Goal: Task Accomplishment & Management: Complete application form

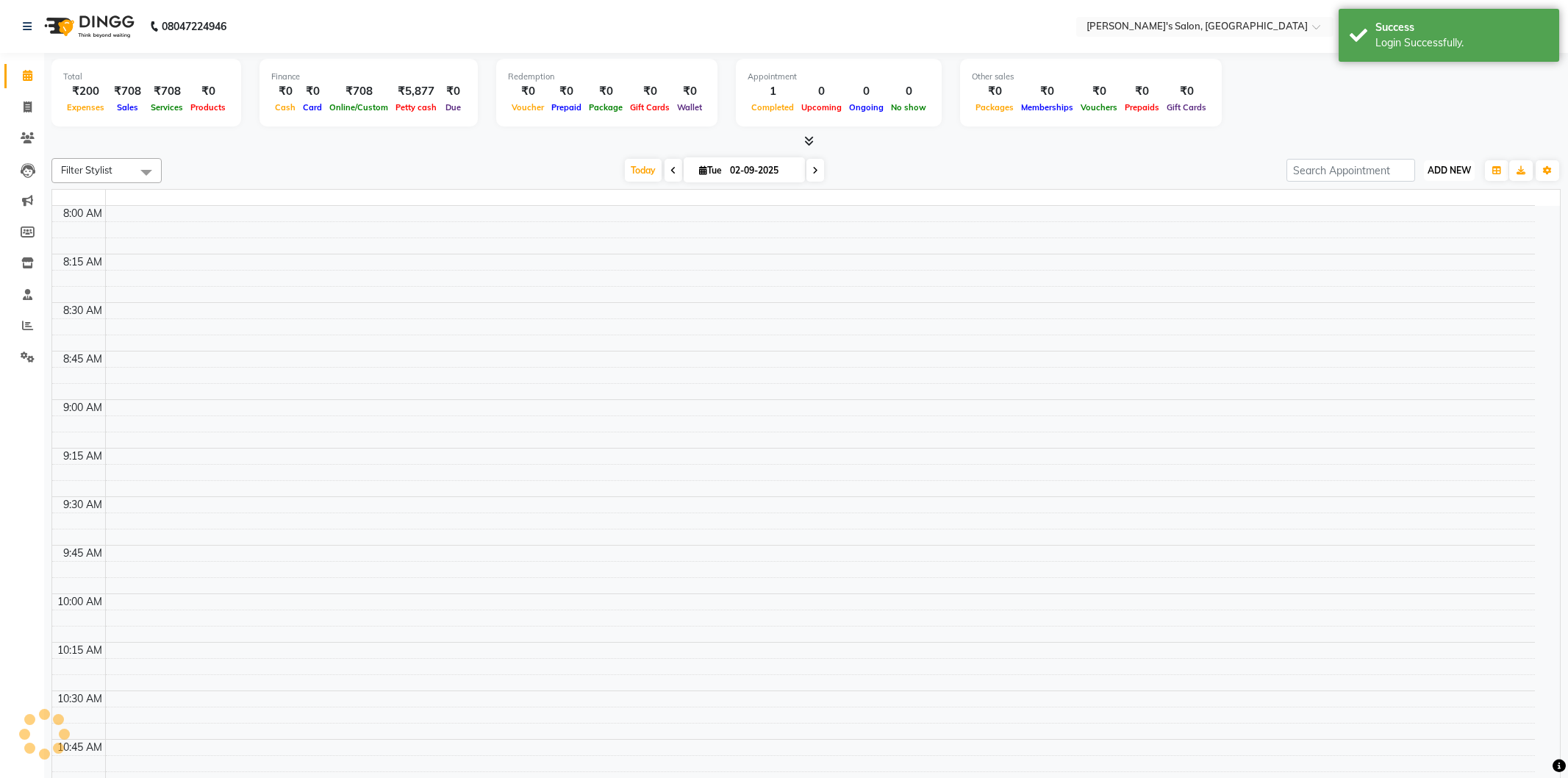
click at [1430, 165] on span "ADD NEW" at bounding box center [1449, 170] width 43 height 11
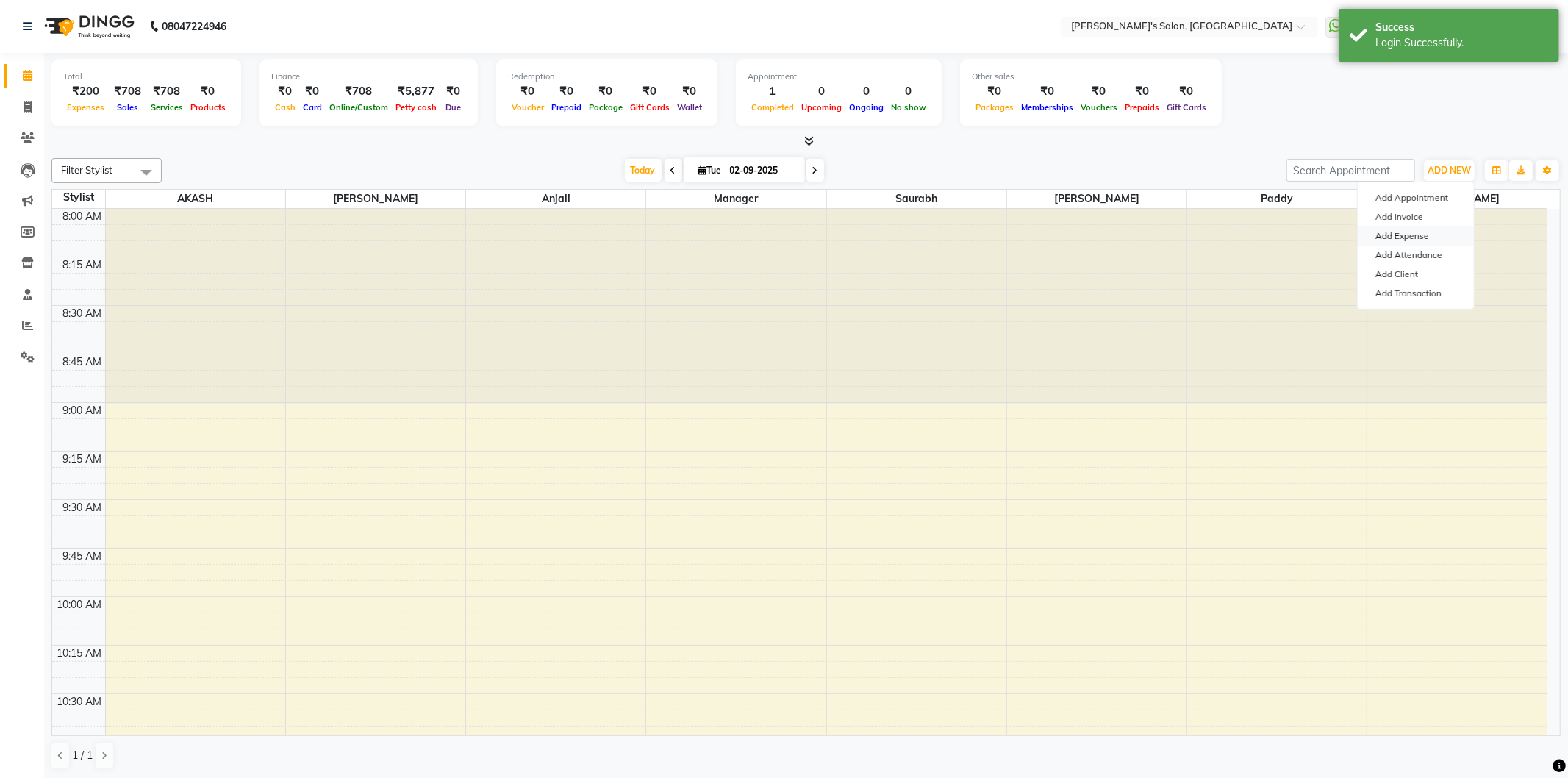
click at [1407, 240] on link "Add Expense" at bounding box center [1416, 236] width 116 height 19
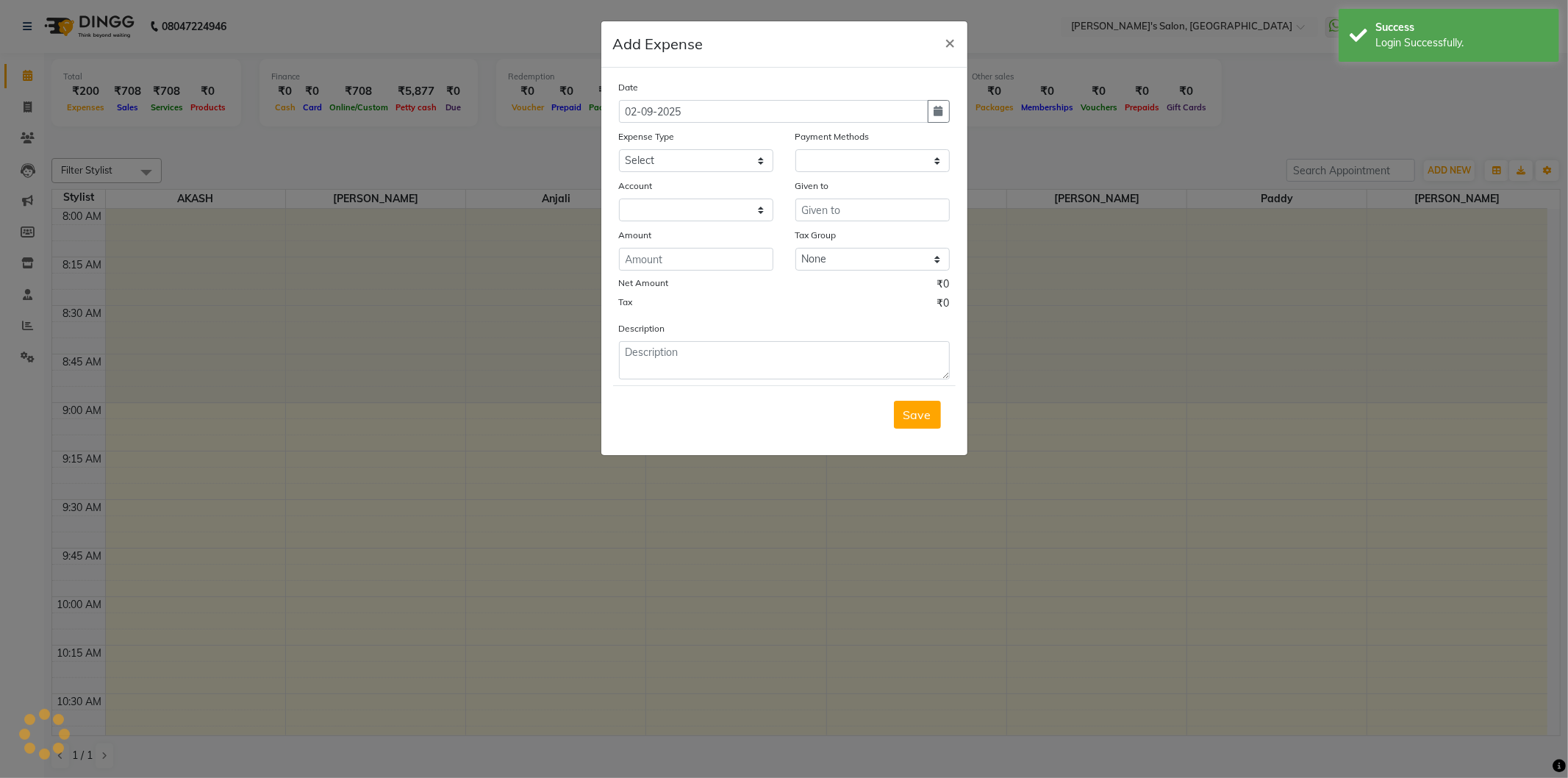
select select "1"
select select "6469"
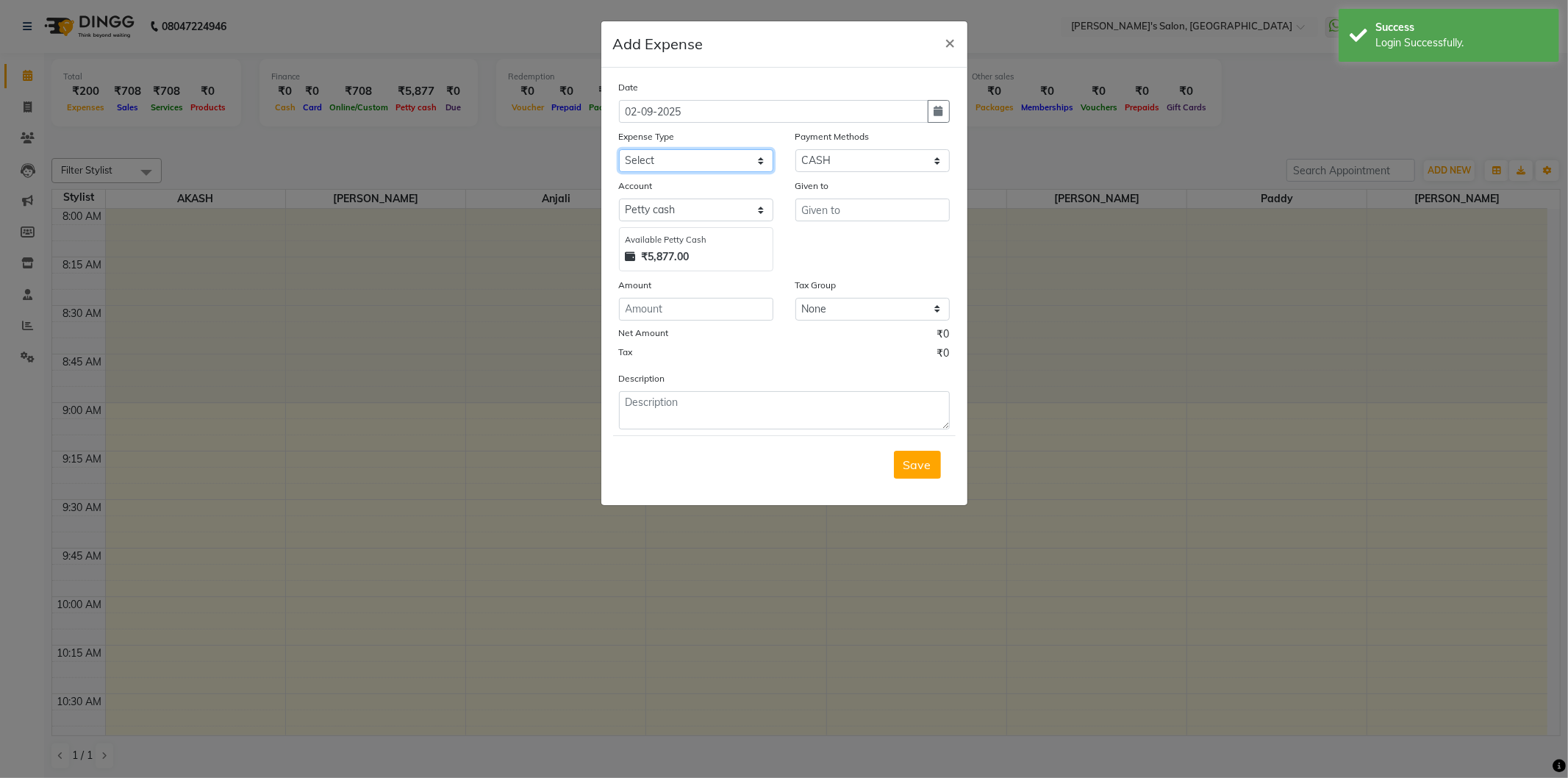
click at [758, 158] on select "Select Advance Salary BANK TRANFAR Cash transfer to hub Client Snacks DISTRIBUT…" at bounding box center [696, 160] width 154 height 23
select select "11130"
click at [619, 149] on select "Select Advance Salary BANK TRANFAR Cash transfer to hub Client Snacks DISTRIBUT…" at bounding box center [696, 160] width 154 height 23
click at [868, 205] on input "text" at bounding box center [872, 210] width 154 height 23
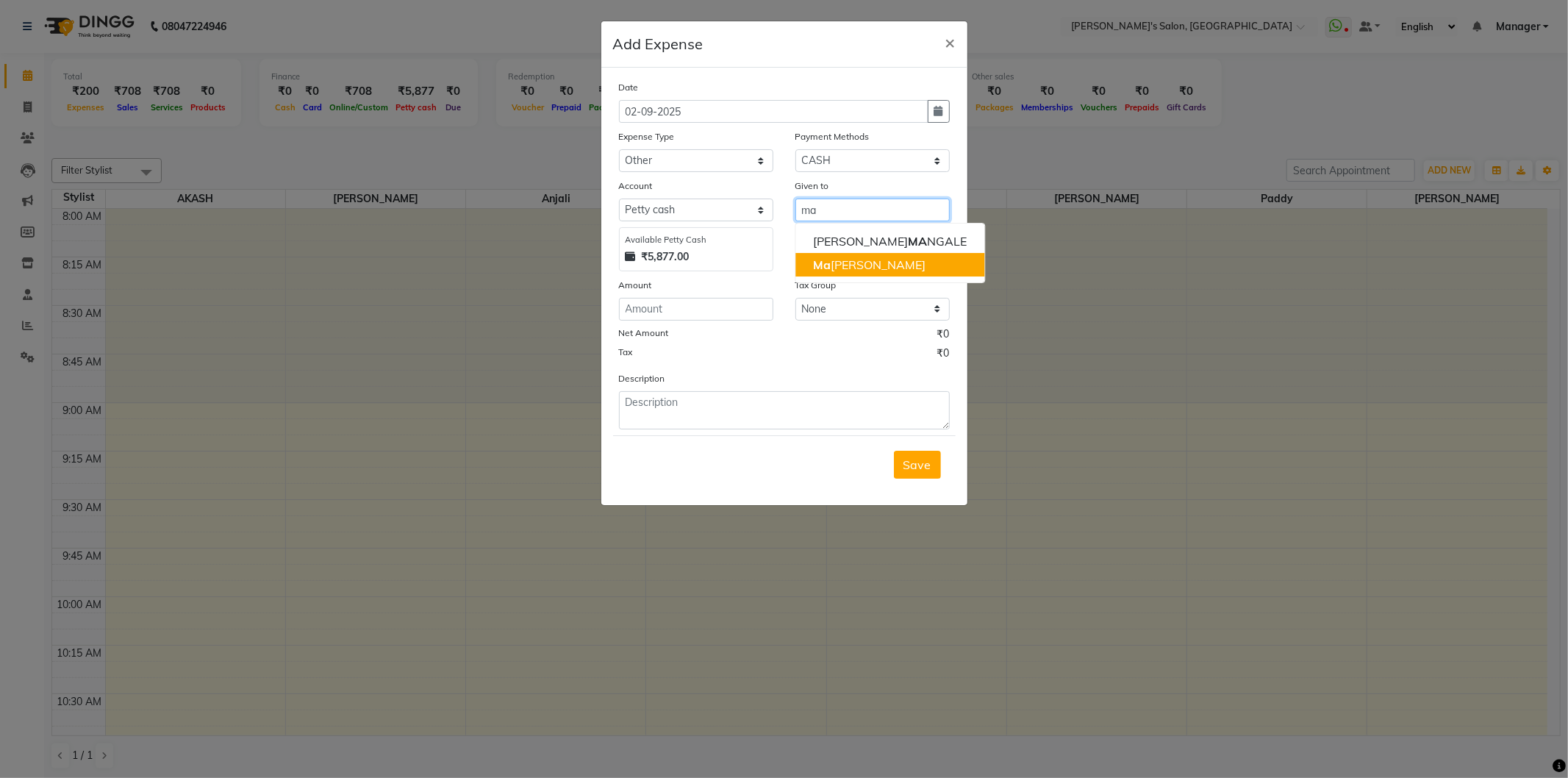
drag, startPoint x: 875, startPoint y: 262, endPoint x: 676, endPoint y: 275, distance: 199.4
click at [875, 265] on button "Ma nager" at bounding box center [890, 265] width 189 height 24
type input "Manager"
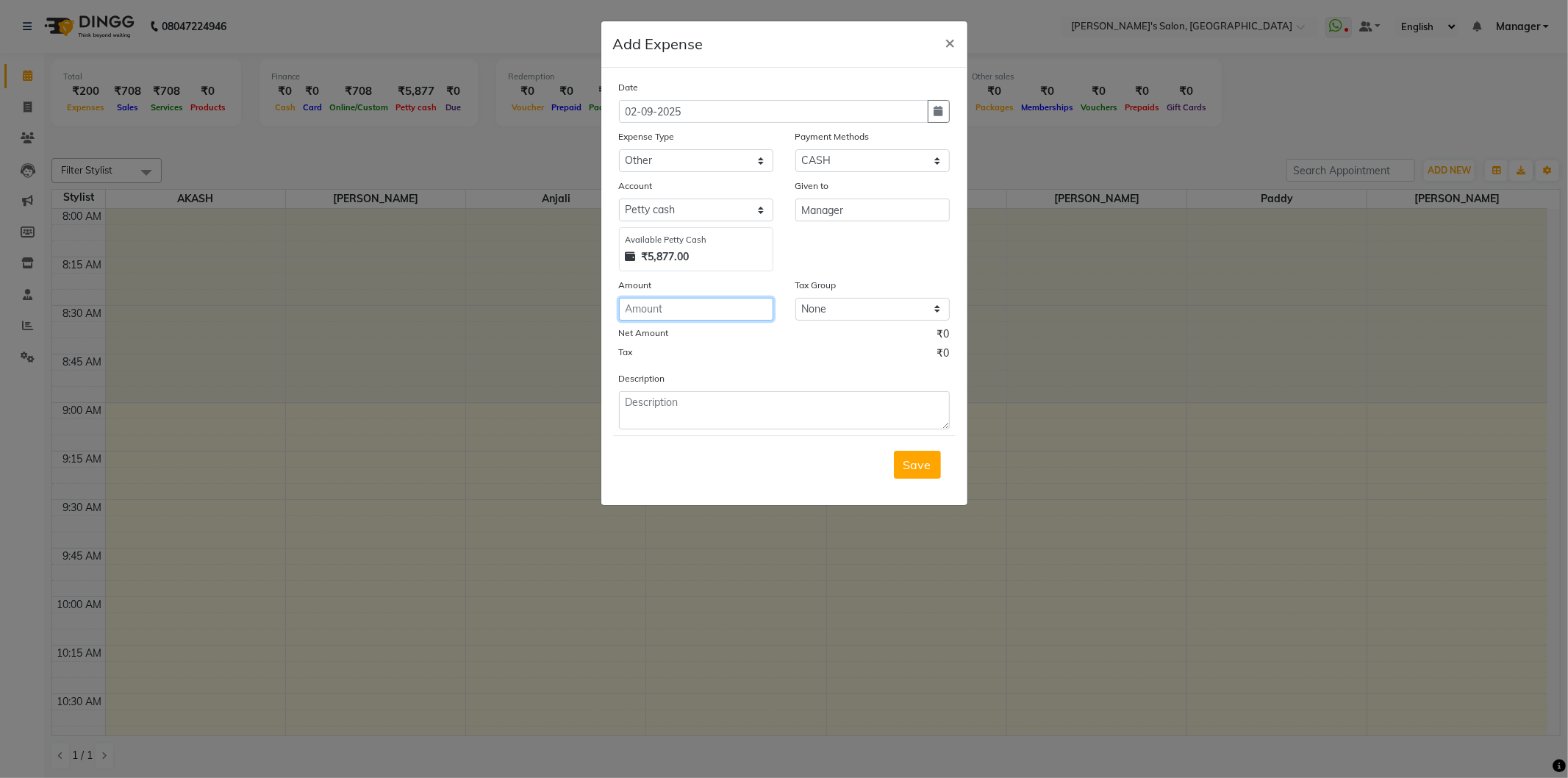
click at [676, 307] on input "number" at bounding box center [696, 310] width 154 height 23
type input "10"
click at [666, 400] on textarea at bounding box center [784, 410] width 331 height 38
type textarea "kinnar"
click at [904, 474] on button "Save" at bounding box center [918, 465] width 47 height 28
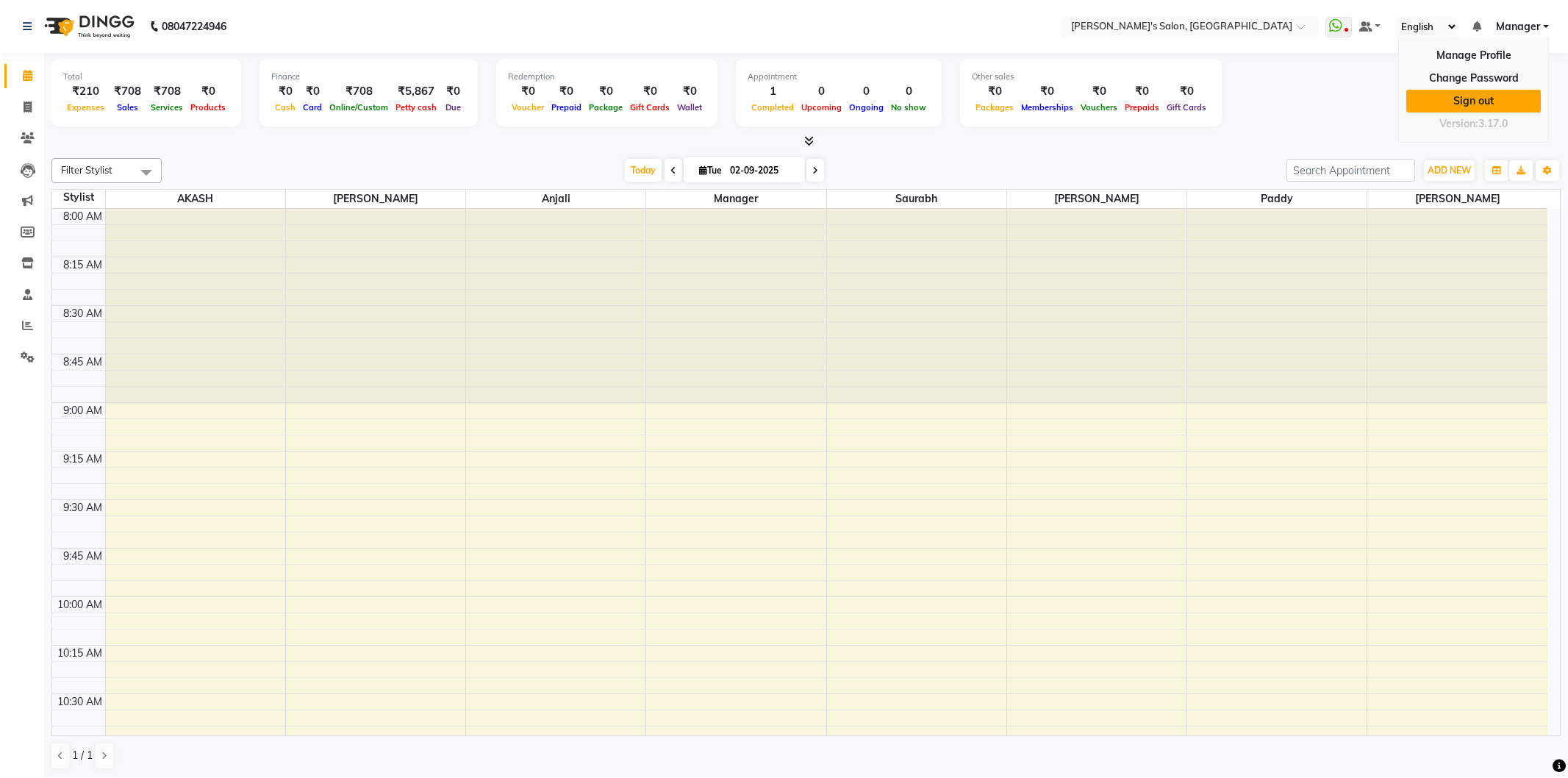
click at [1485, 108] on link "Sign out" at bounding box center [1473, 101] width 135 height 23
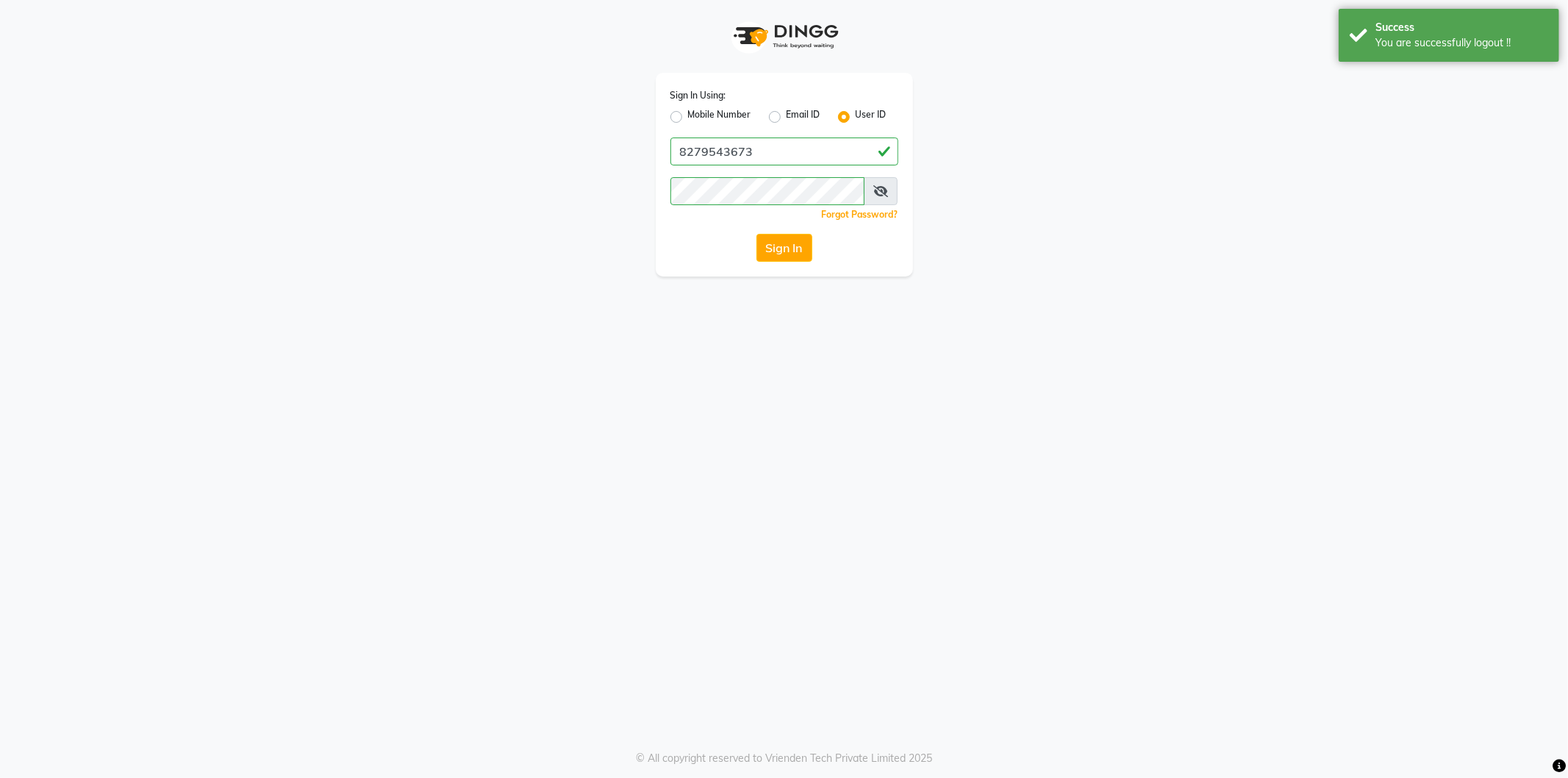
click at [688, 115] on label "Mobile Number" at bounding box center [719, 116] width 63 height 17
click at [688, 115] on input "Mobile Number" at bounding box center [693, 113] width 10 height 10
radio input "true"
radio input "false"
click at [761, 152] on input "Username" at bounding box center [808, 151] width 179 height 28
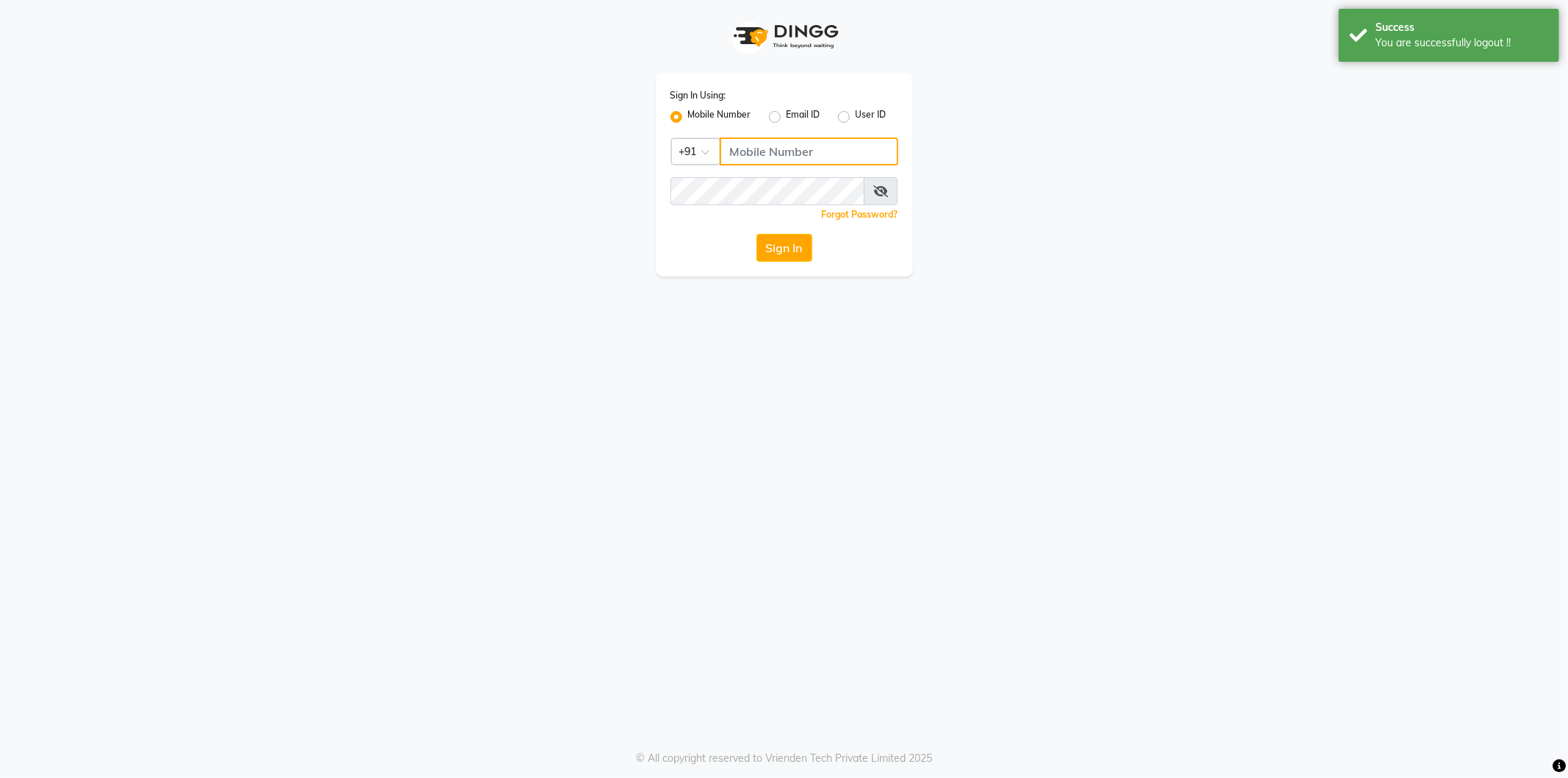
type input "8279543673"
click at [774, 252] on button "Sign In" at bounding box center [784, 247] width 56 height 28
